Goal: Task Accomplishment & Management: Complete application form

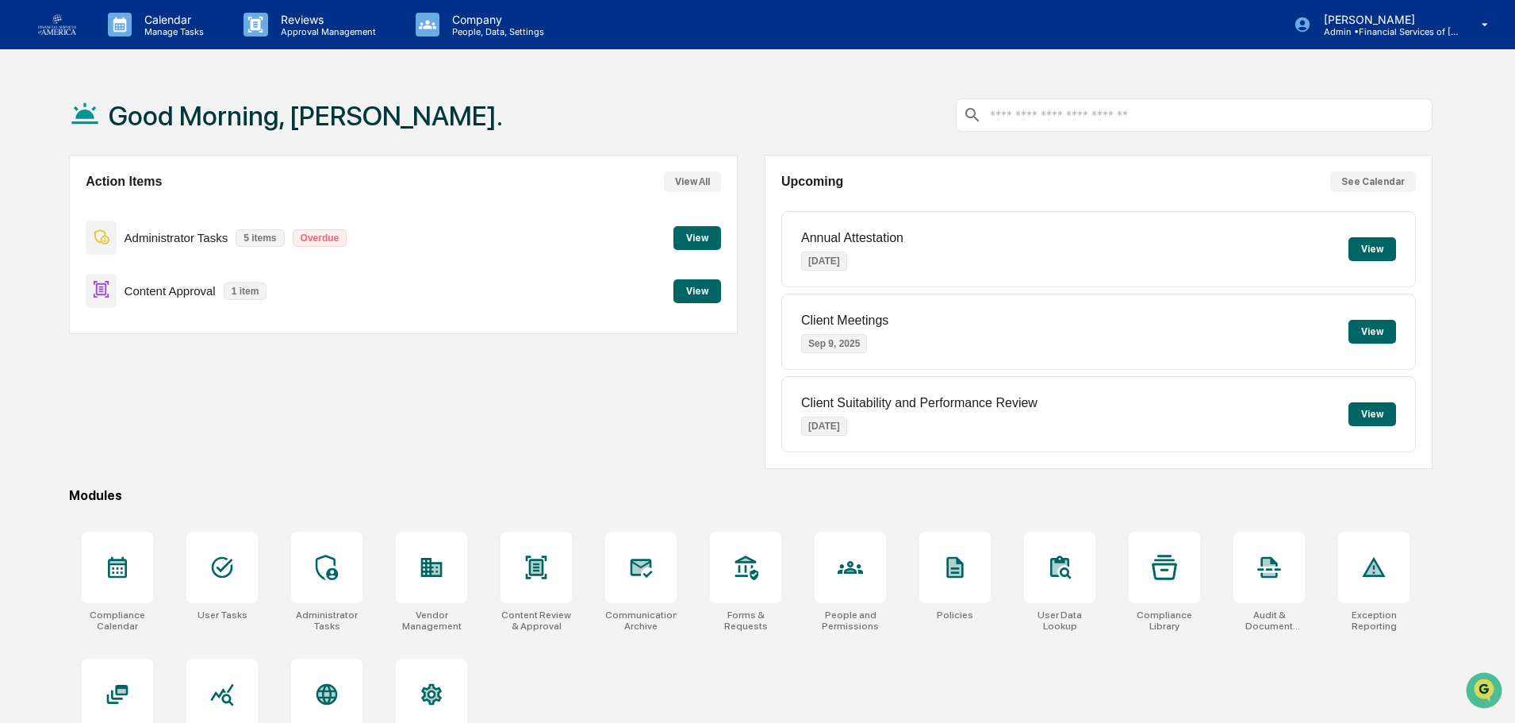
click at [693, 290] on button "View" at bounding box center [698, 291] width 48 height 24
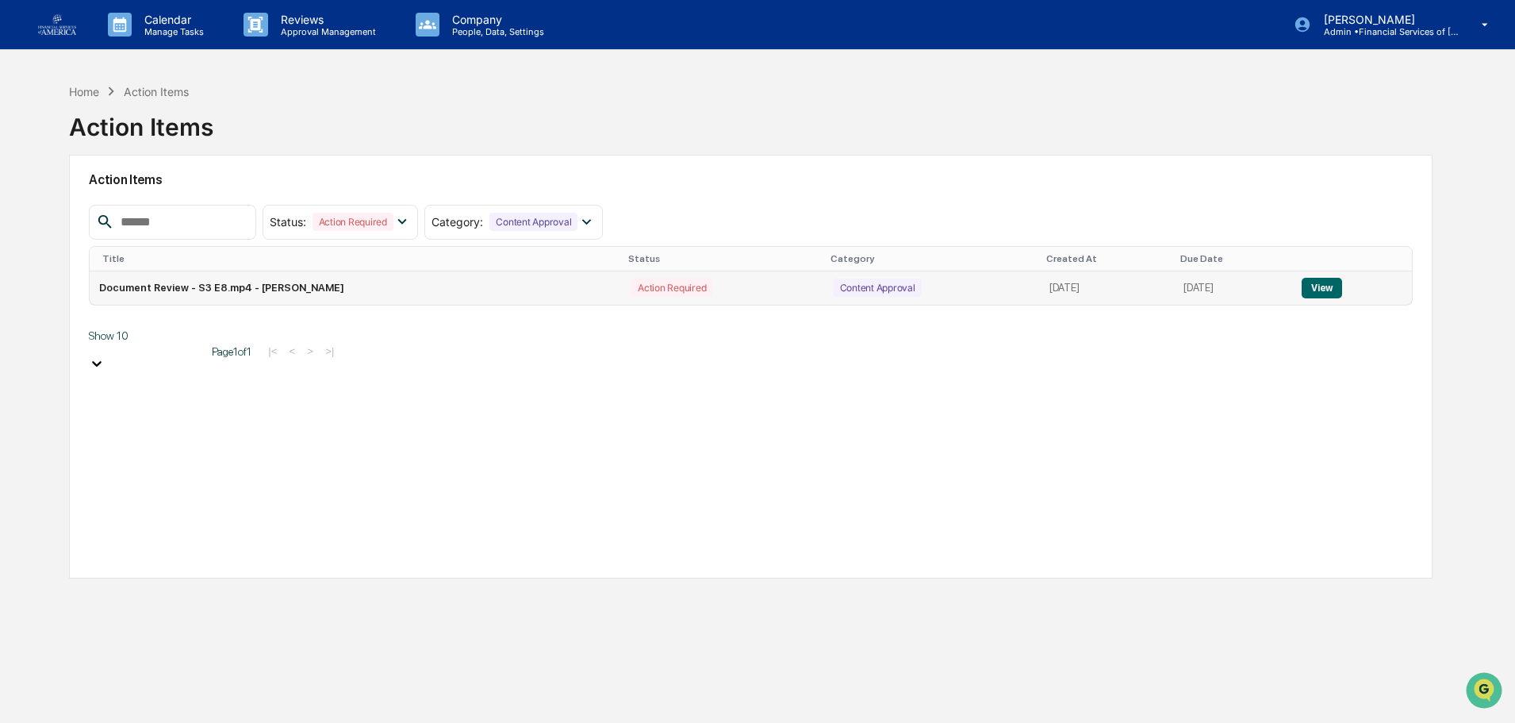
click at [747, 287] on button "View" at bounding box center [1322, 288] width 40 height 21
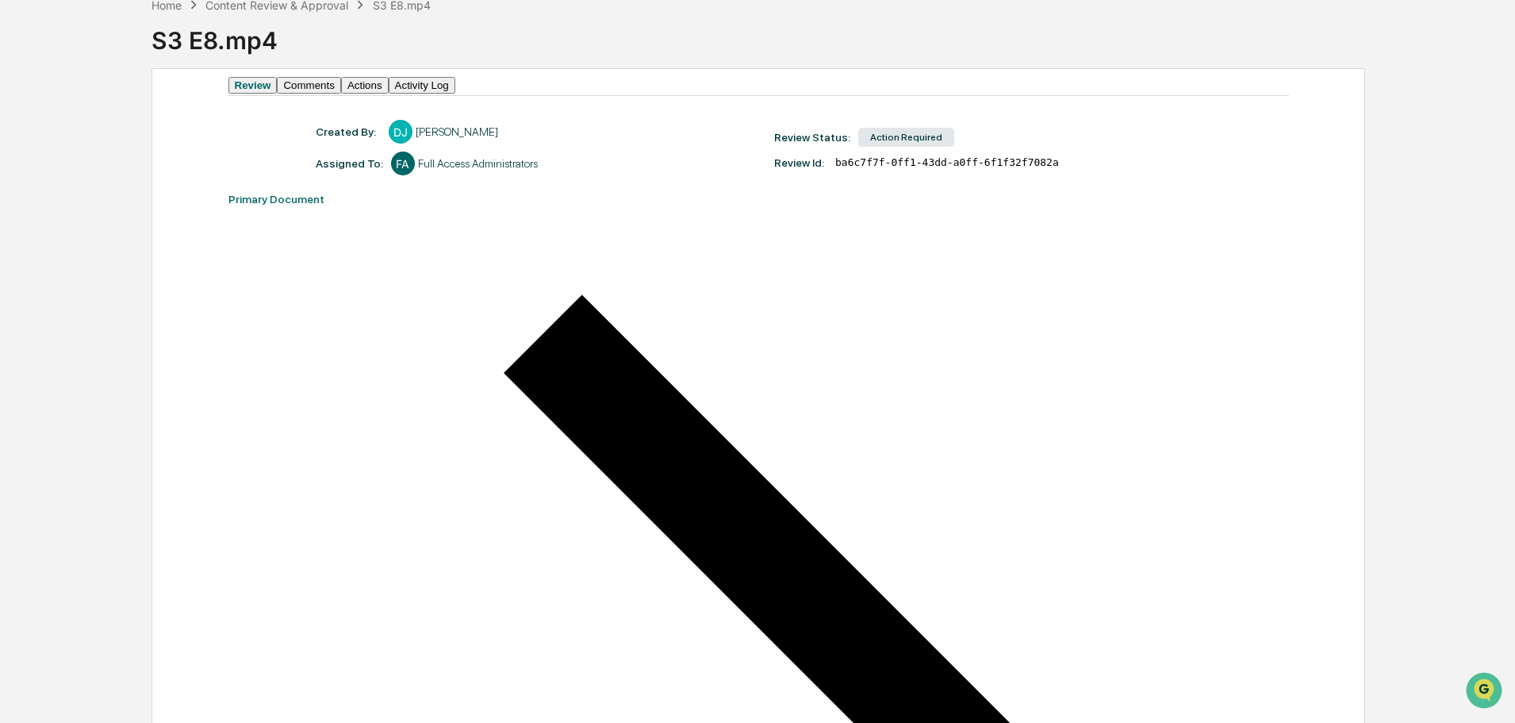
scroll to position [83, 0]
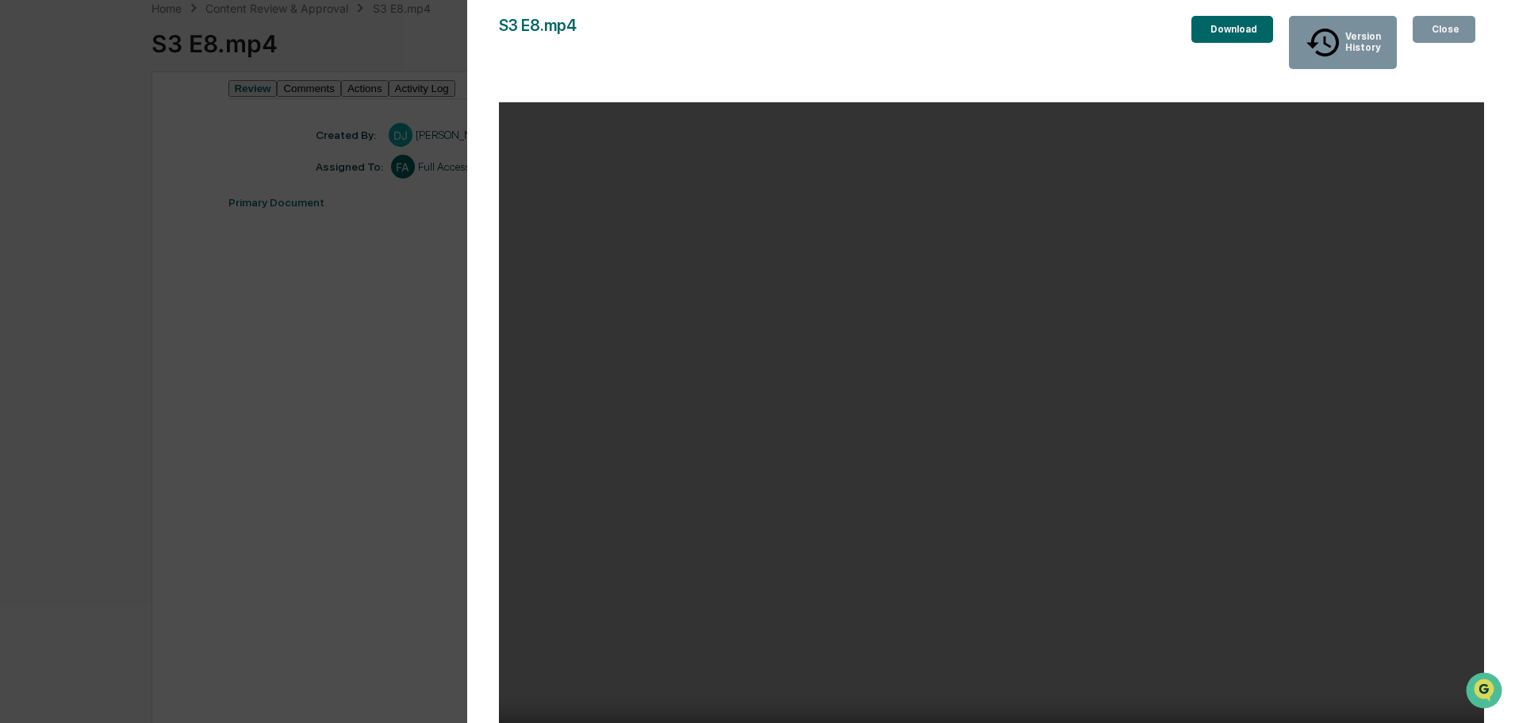
drag, startPoint x: 1381, startPoint y: 77, endPoint x: 1428, endPoint y: 10, distance: 82.1
click at [747, 10] on div "Version History [DATE] 01:35 PM [PERSON_NAME] S3 E8.mp4 Close Version History D…" at bounding box center [991, 377] width 1049 height 754
click at [747, 75] on div "S3 E8.mp4 Close Version History Download Your browser does not support the vide…" at bounding box center [991, 377] width 985 height 723
click at [747, 32] on div "Close" at bounding box center [1444, 29] width 31 height 11
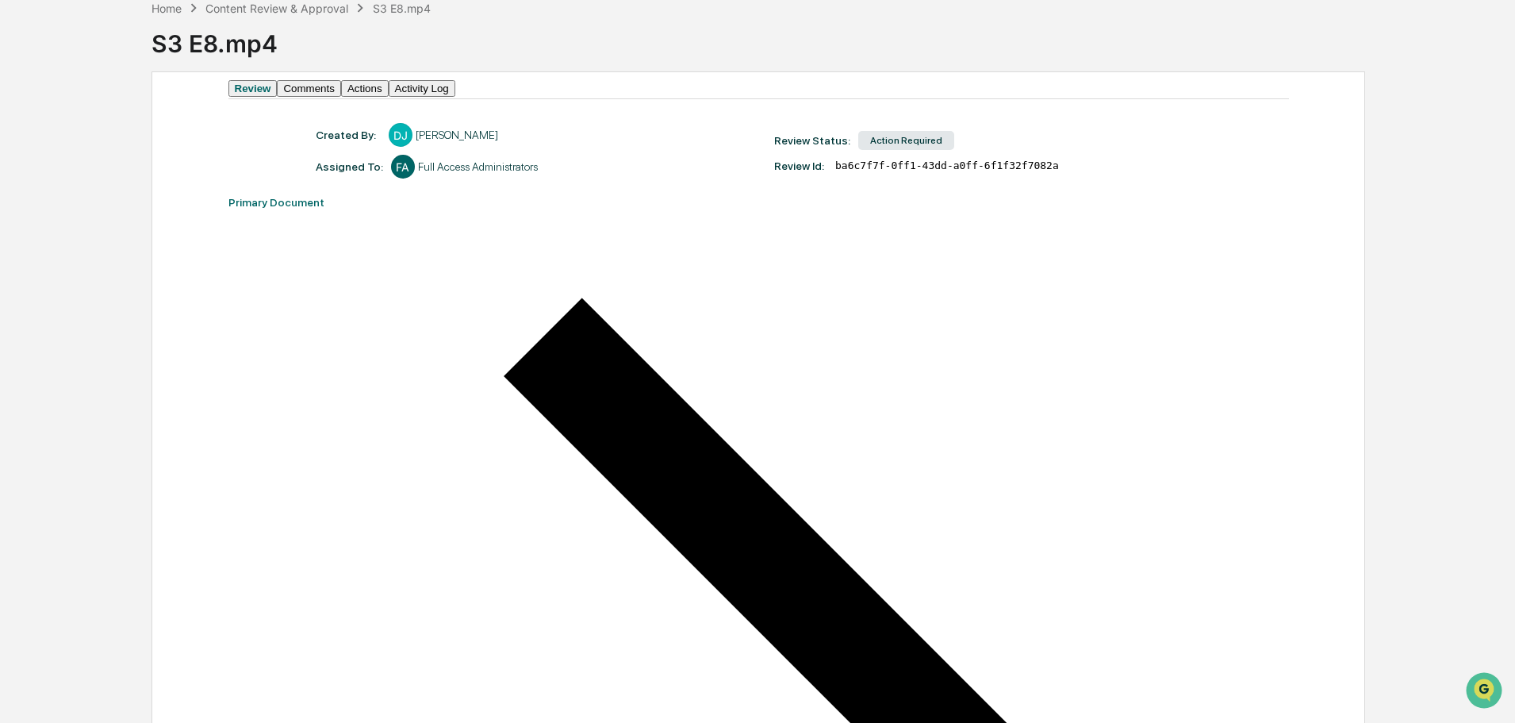
click at [389, 97] on button "Actions" at bounding box center [365, 88] width 48 height 17
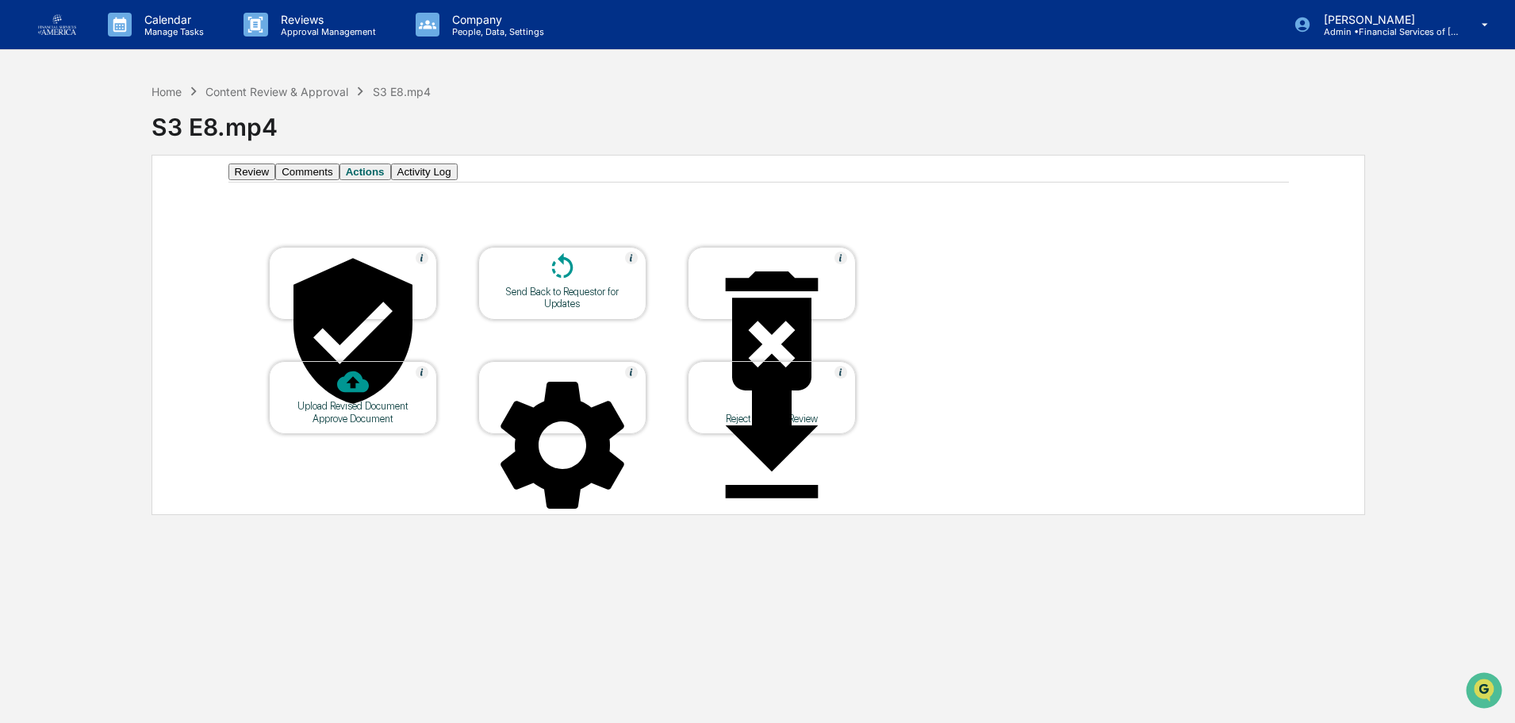
scroll to position [0, 0]
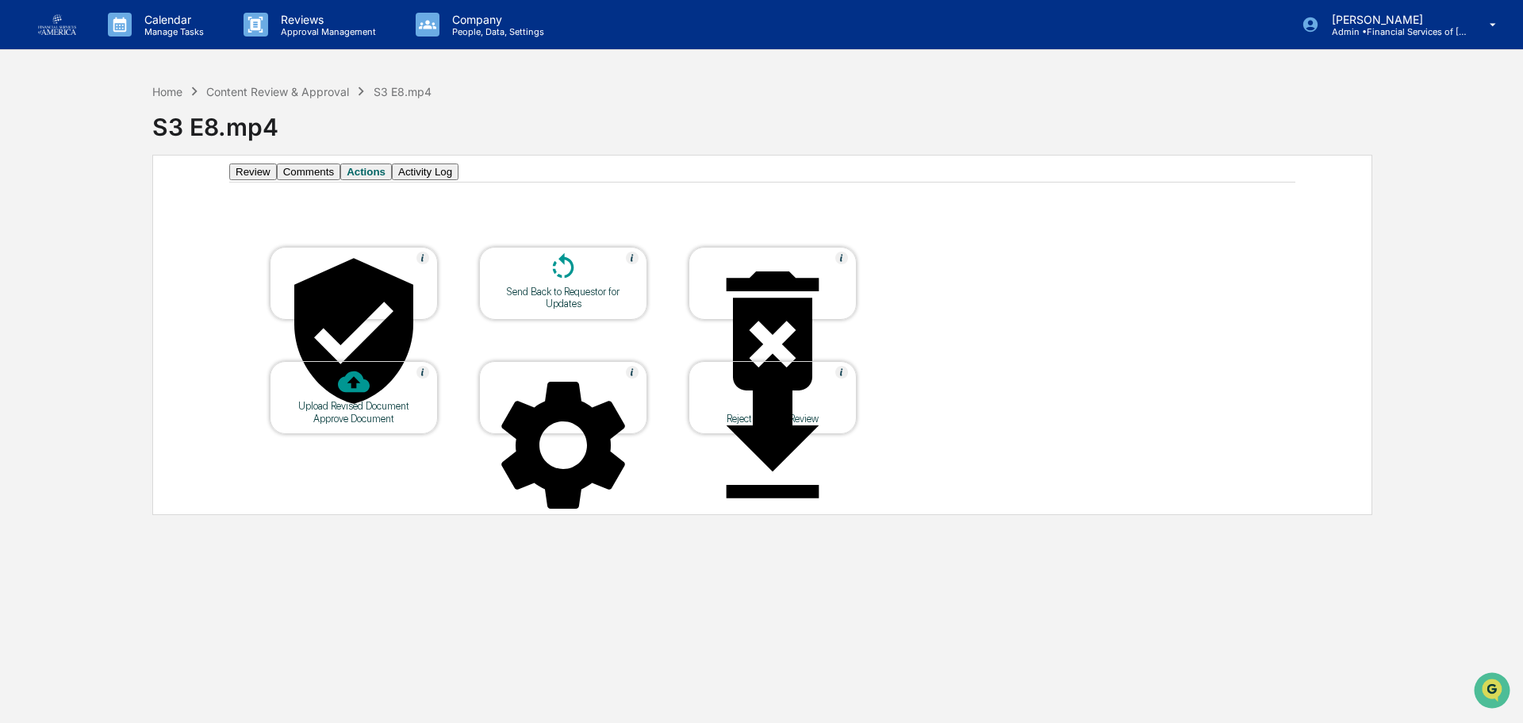
click at [542, 286] on div at bounding box center [563, 268] width 159 height 34
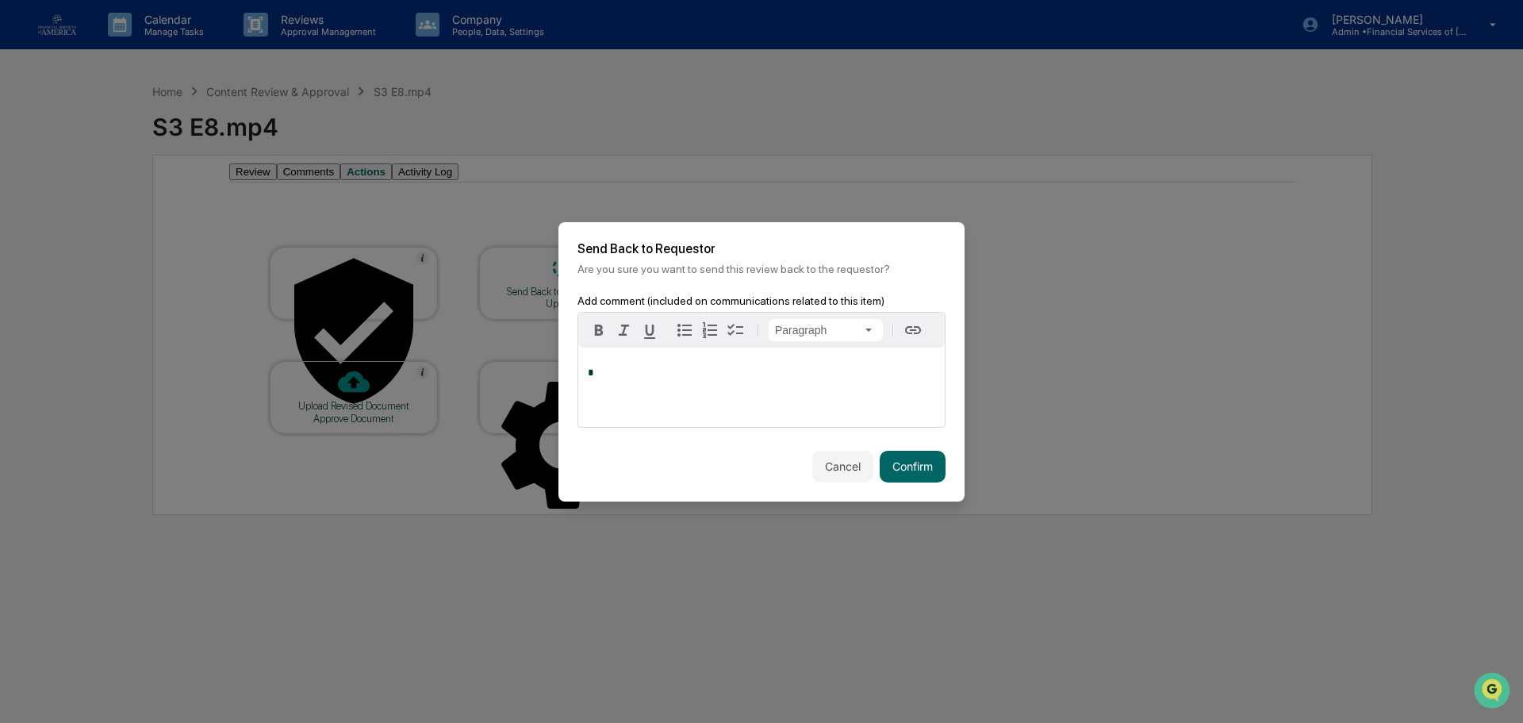
click at [666, 398] on div "*" at bounding box center [761, 386] width 367 height 79
click at [747, 472] on button "Confirm" at bounding box center [913, 467] width 66 height 32
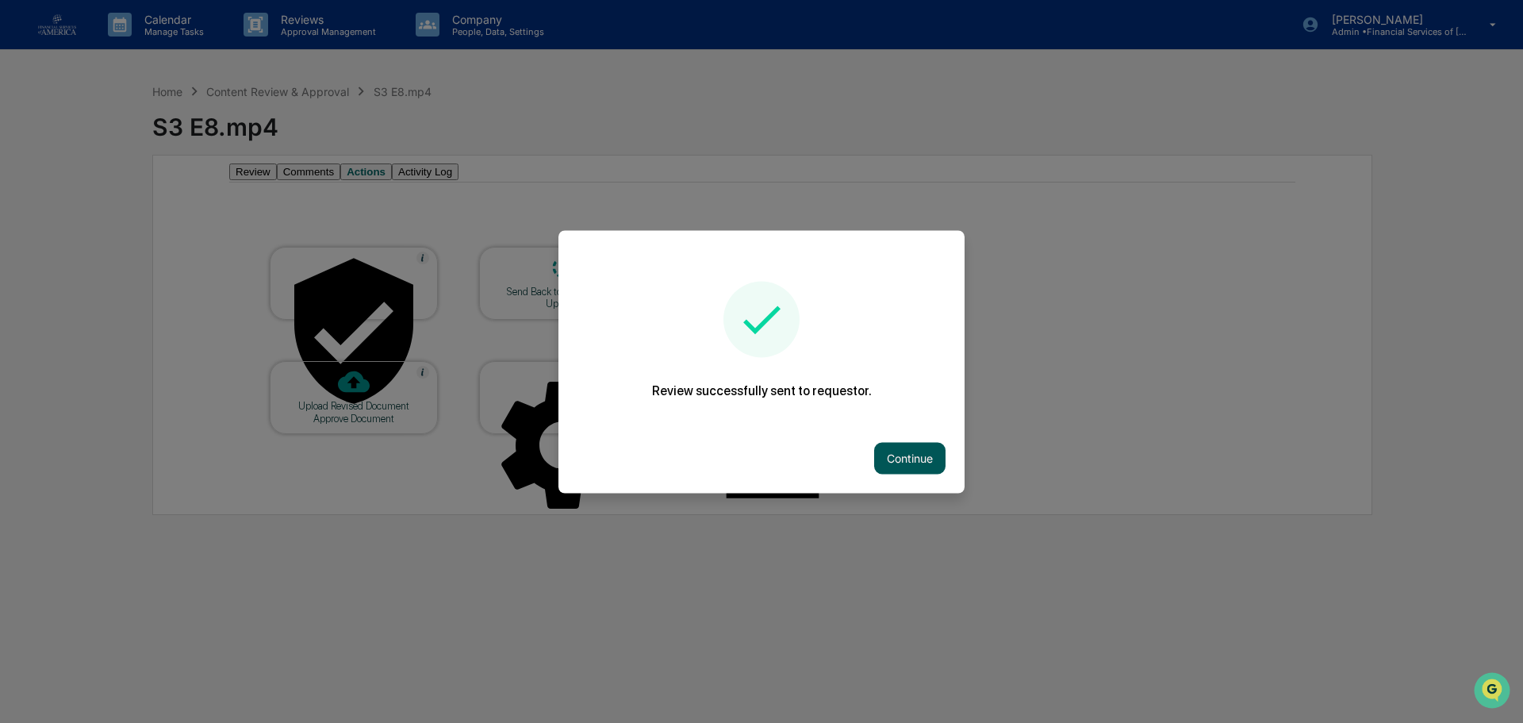
click at [747, 455] on button "Continue" at bounding box center [909, 458] width 71 height 32
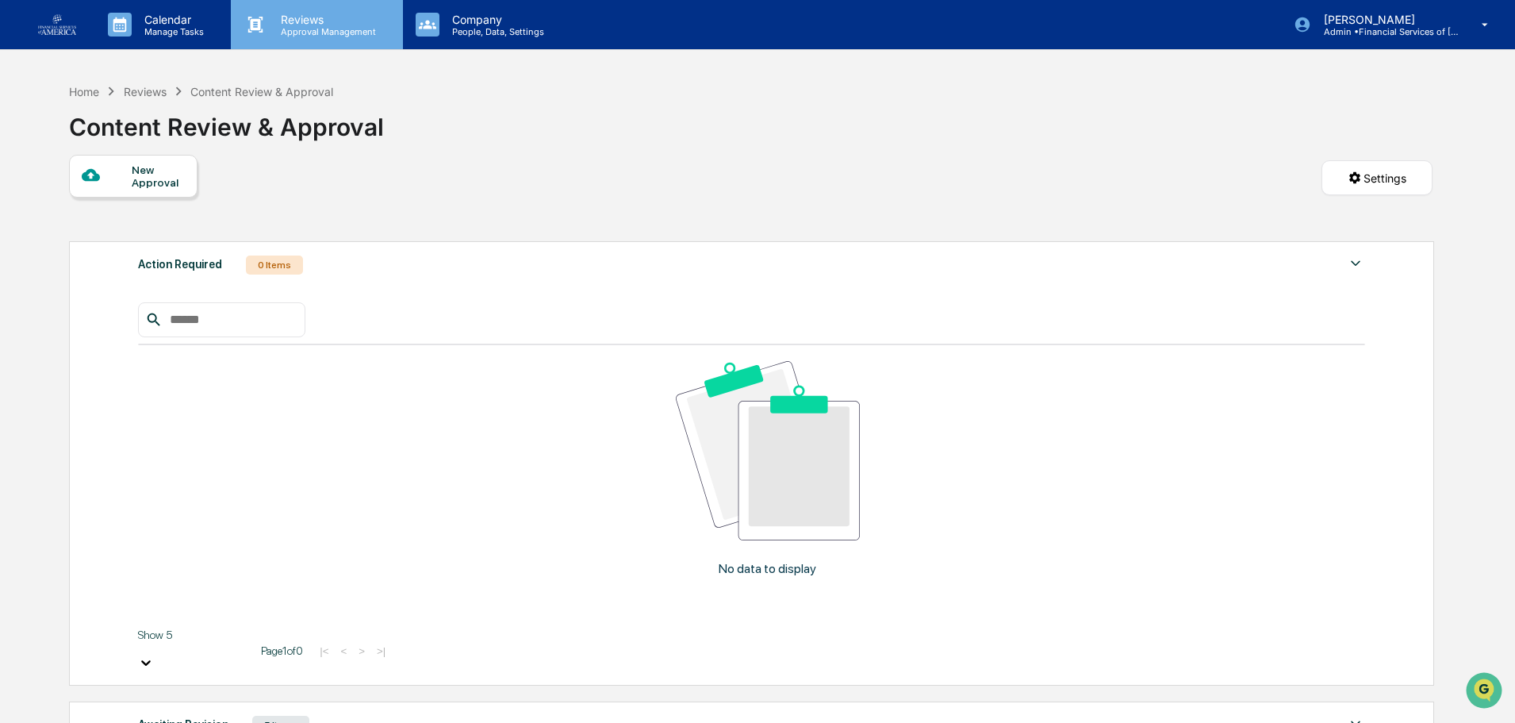
click at [299, 20] on p "Reviews" at bounding box center [326, 19] width 116 height 13
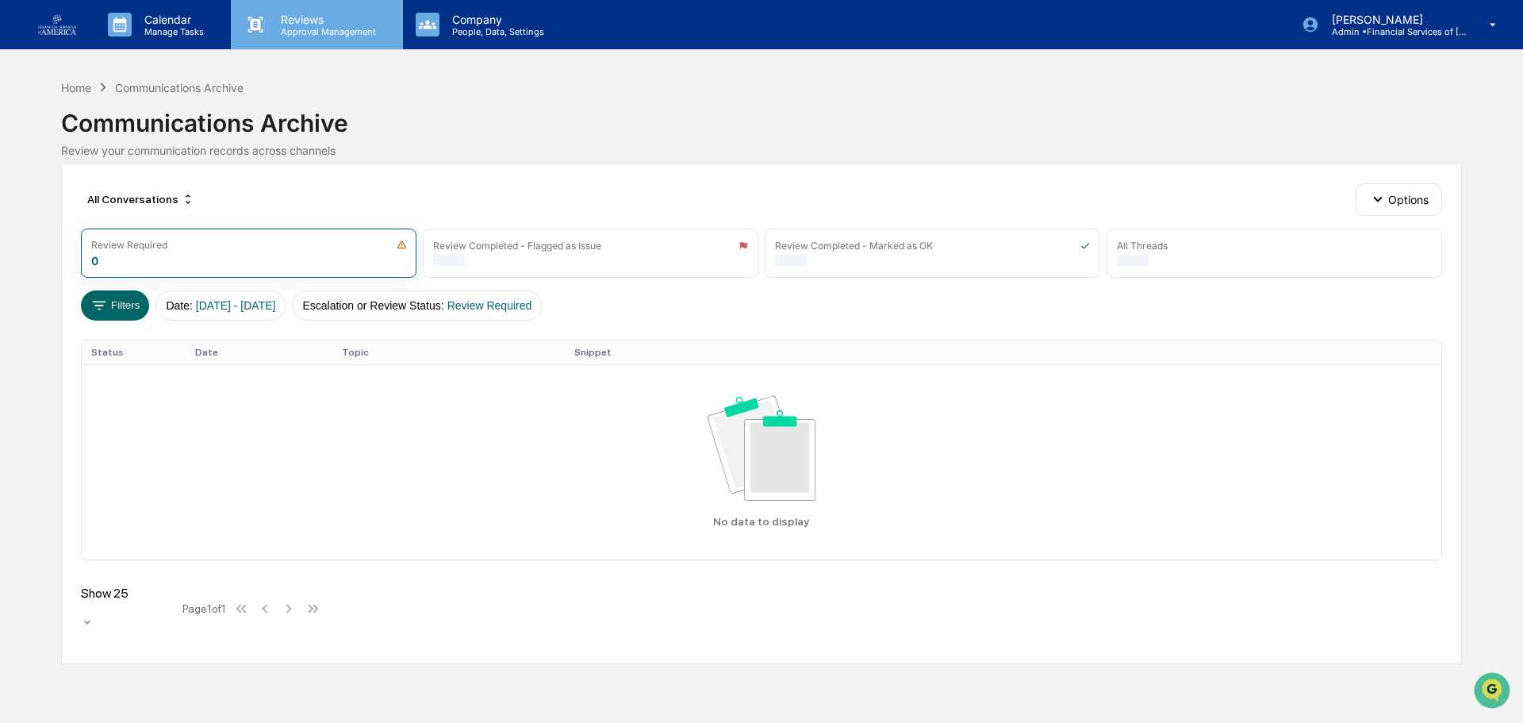
click at [336, 19] on p "Reviews" at bounding box center [326, 19] width 116 height 13
